Goal: Transaction & Acquisition: Purchase product/service

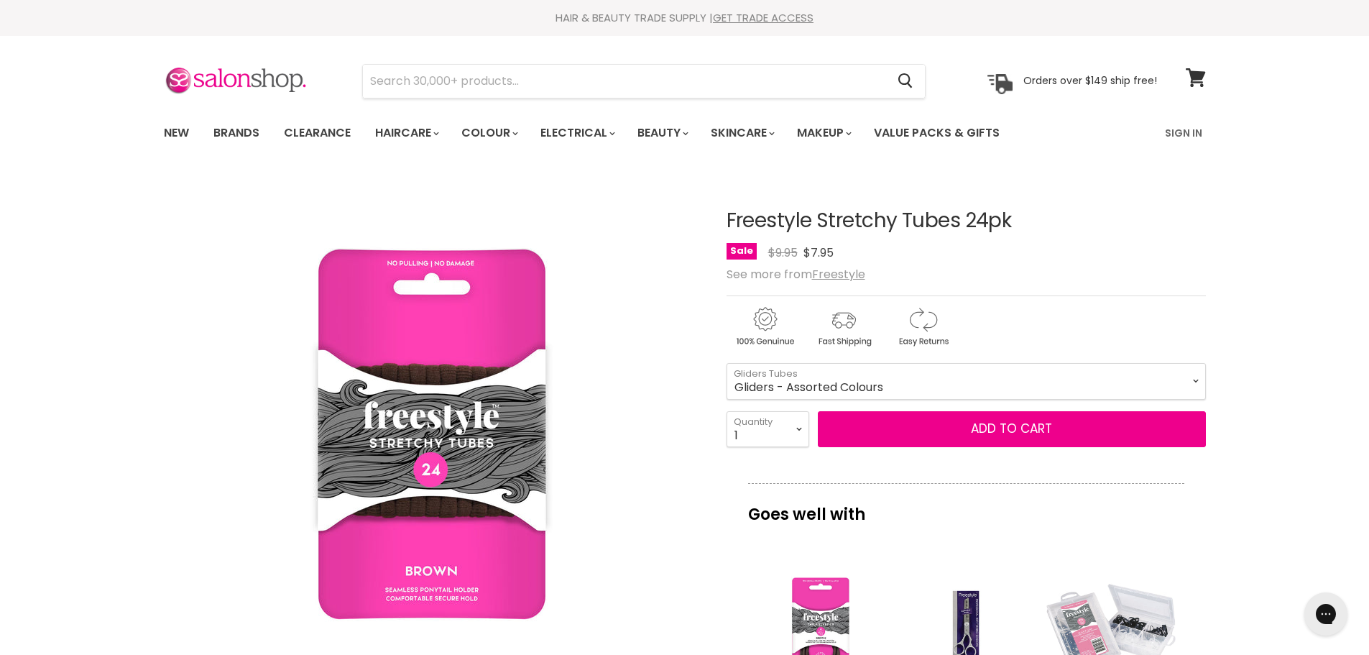
click at [727, 363] on select "Black Brown Blonde Gliders - Assorted Colours Gliders - Pastel Colours" at bounding box center [966, 381] width 479 height 36
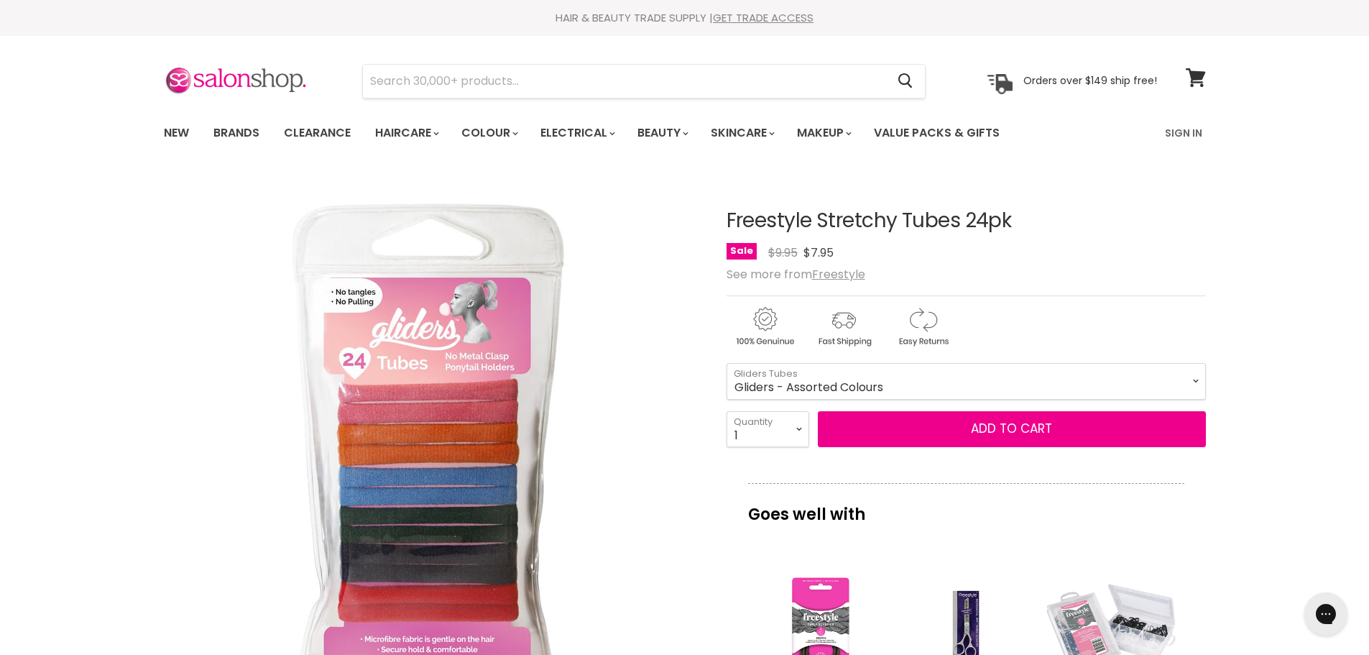
click at [926, 383] on select "Black Brown Blonde Gliders - Assorted Colours Gliders - Pastel Colours" at bounding box center [966, 381] width 479 height 36
click at [727, 363] on select "Black Brown Blonde Gliders - Assorted Colours Gliders - Pastel Colours" at bounding box center [966, 381] width 479 height 36
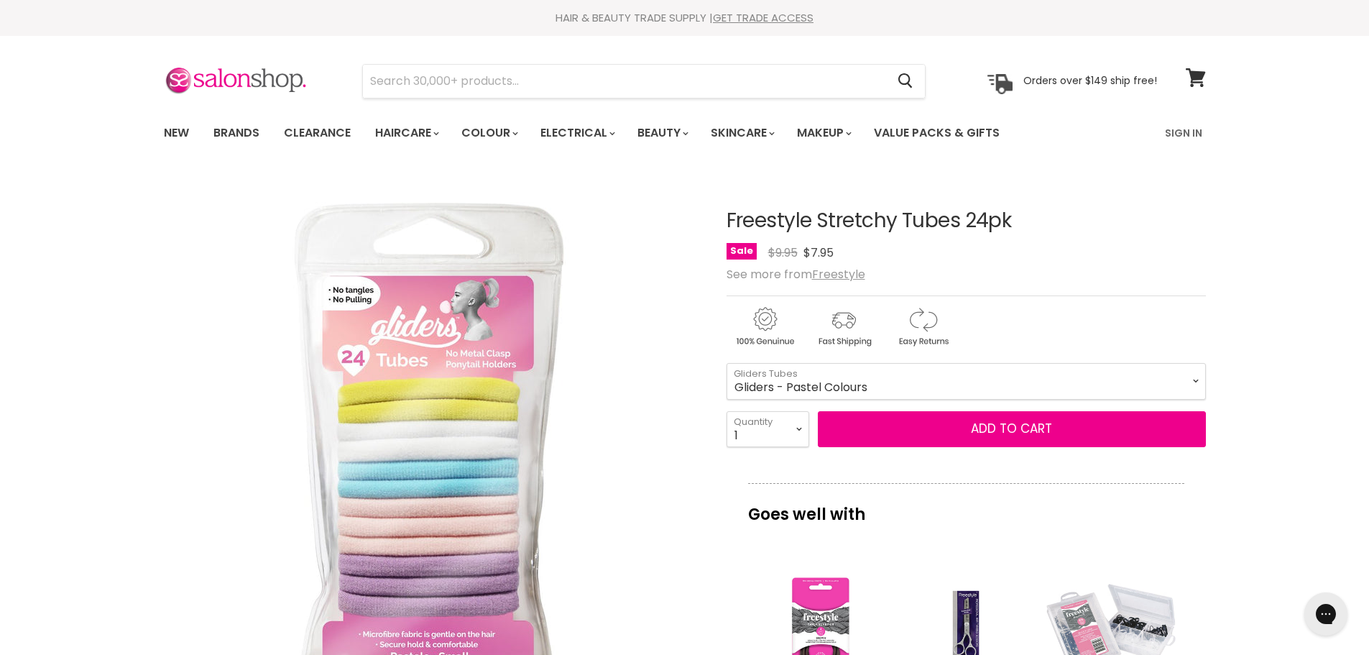
click at [934, 387] on select "Black Brown Blonde Gliders - Assorted Colours Gliders - Pastel Colours" at bounding box center [966, 381] width 479 height 36
click at [727, 363] on select "Black Brown Blonde Gliders - Assorted Colours Gliders - Pastel Colours" at bounding box center [966, 381] width 479 height 36
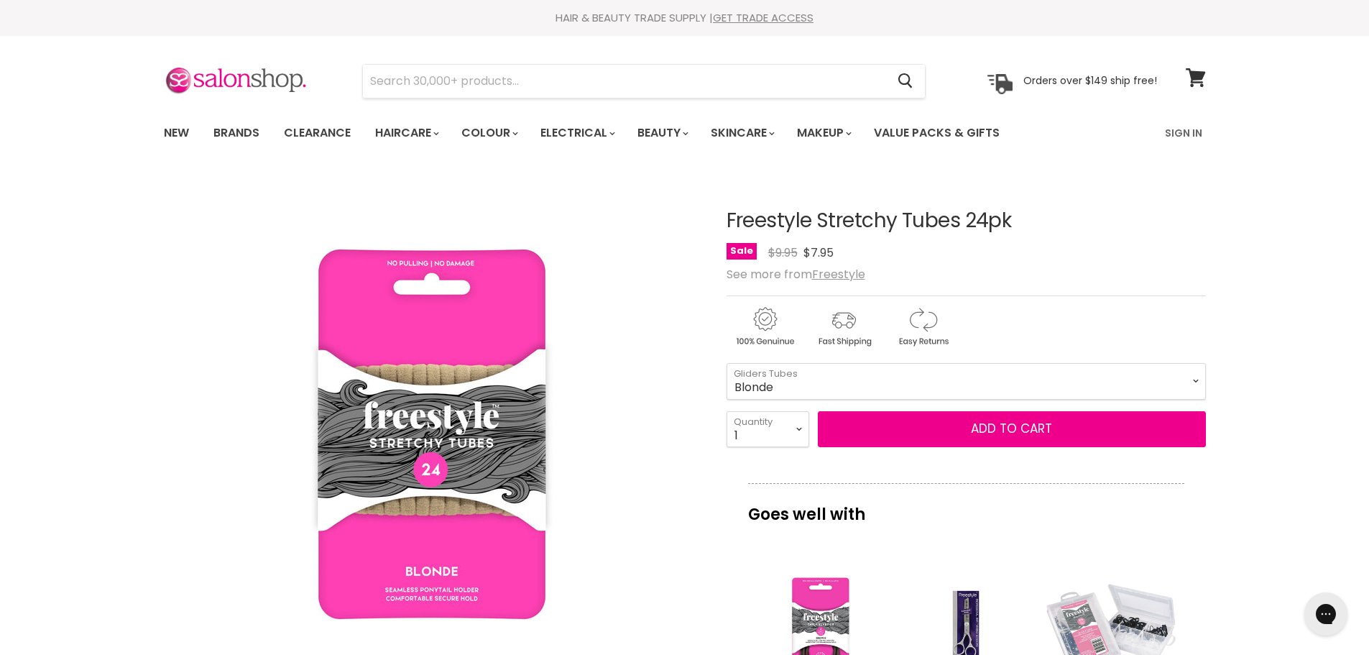
click at [901, 378] on select "Black Brown Blonde Gliders - Assorted Colours Gliders - Pastel Colours" at bounding box center [966, 381] width 479 height 36
click at [727, 363] on select "Black Brown Blonde Gliders - Assorted Colours Gliders - Pastel Colours" at bounding box center [966, 381] width 479 height 36
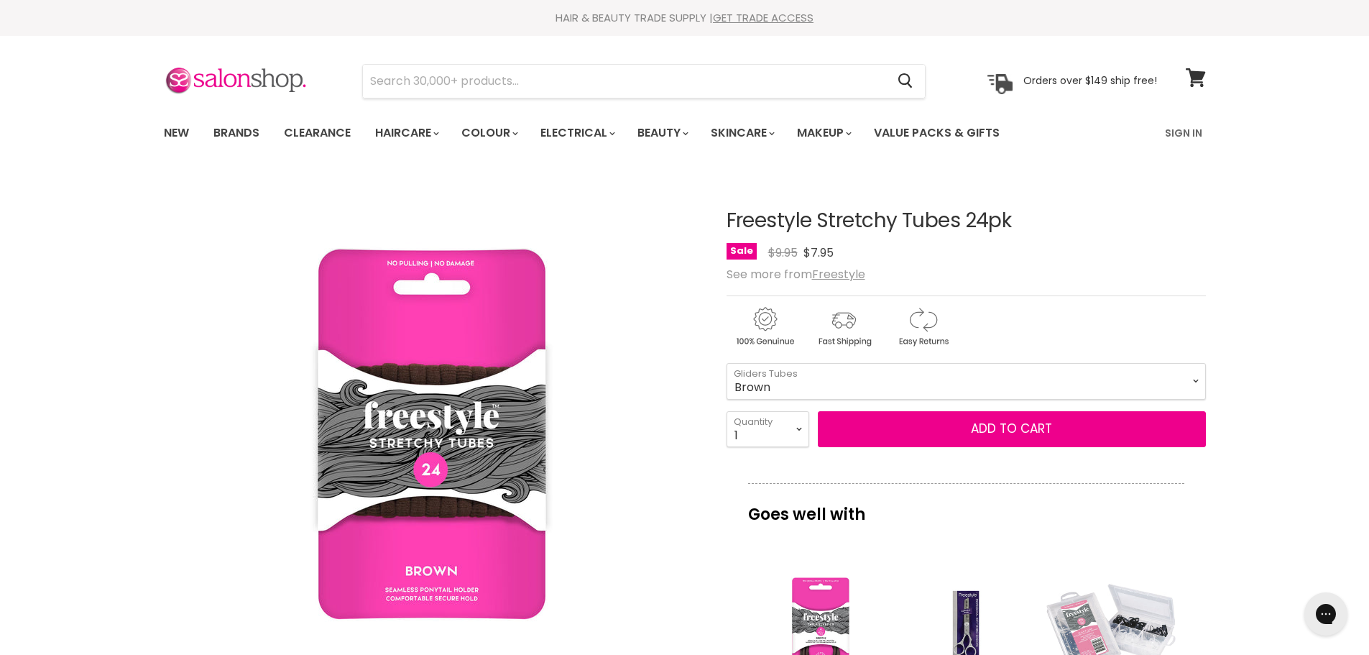
click at [903, 382] on select "Black Brown Blonde Gliders - Assorted Colours Gliders - Pastel Colours" at bounding box center [966, 381] width 479 height 36
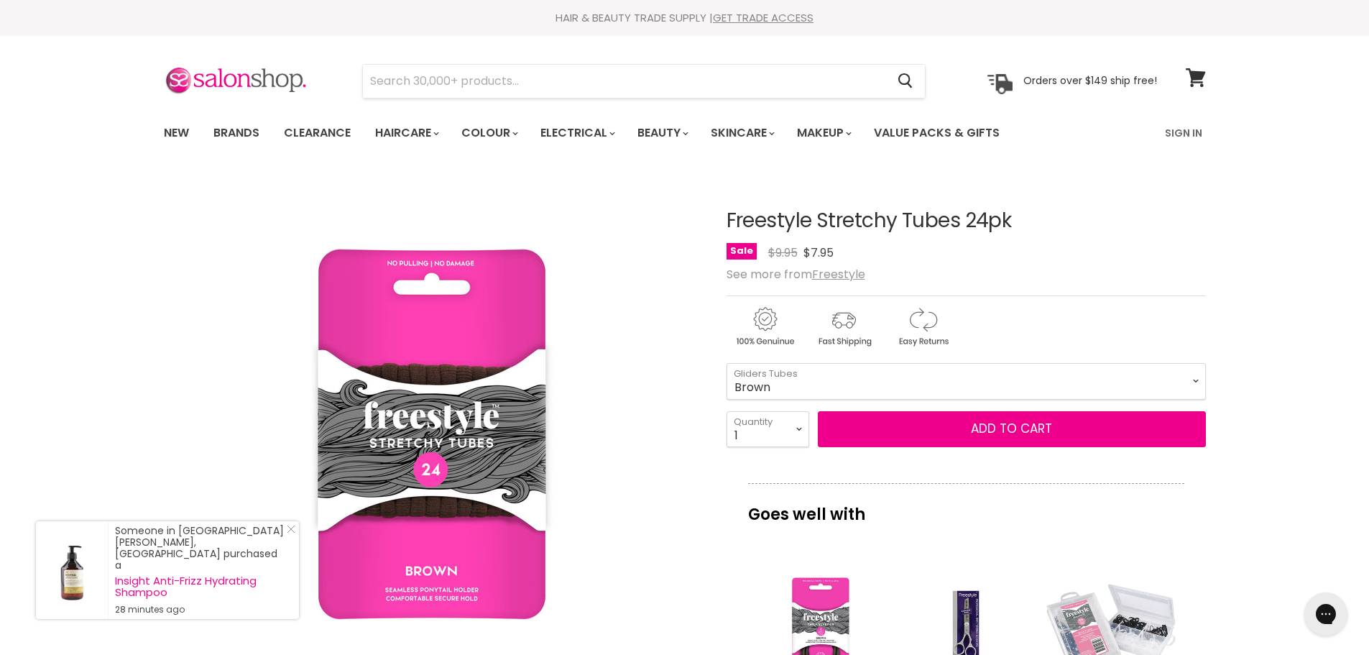
select select "Black"
click at [727, 363] on select "Black Brown Blonde Gliders - Assorted Colours Gliders - Pastel Colours" at bounding box center [966, 381] width 479 height 36
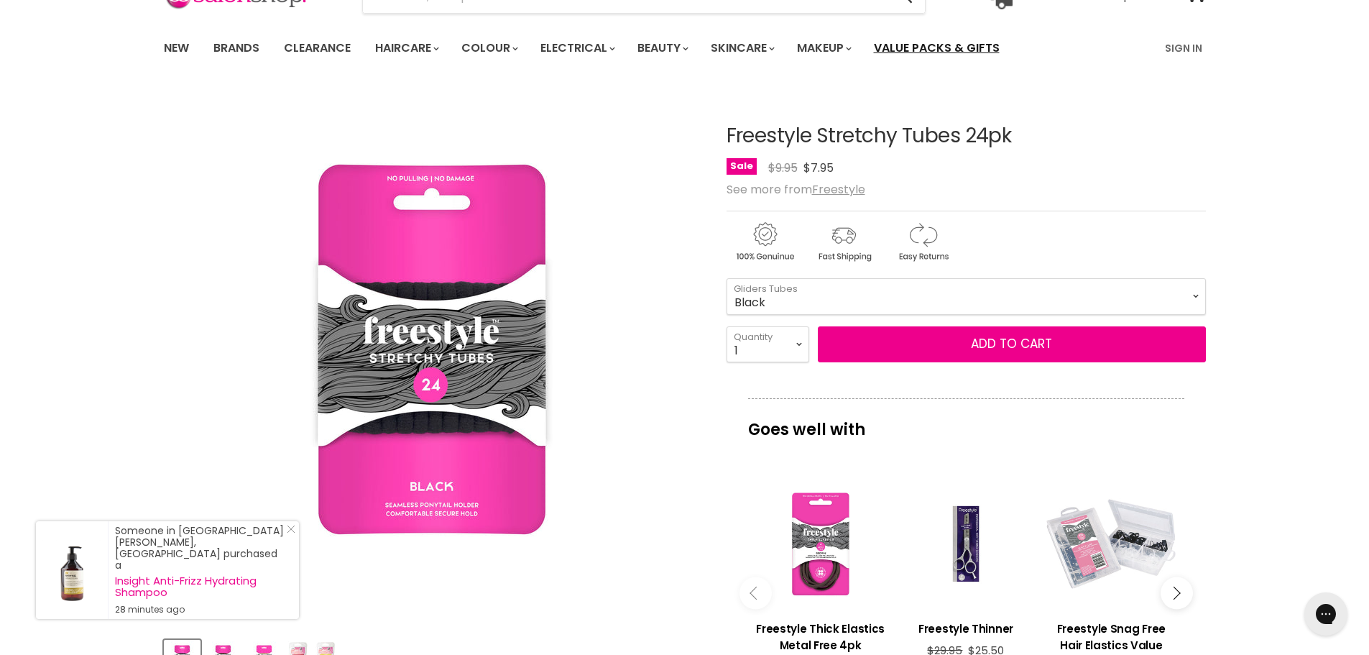
scroll to position [72, 0]
